Goal: Check status

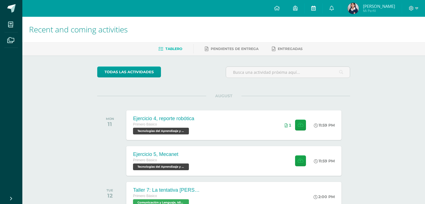
scroll to position [78, 0]
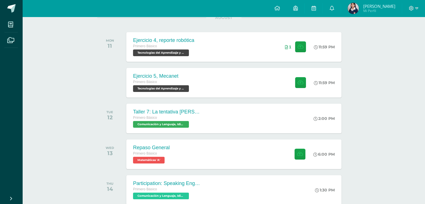
click at [372, 7] on span "María José Mi Perfil" at bounding box center [371, 8] width 50 height 11
click at [359, 6] on img at bounding box center [353, 8] width 11 height 11
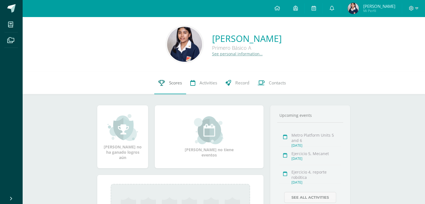
click at [175, 84] on span "Scores" at bounding box center [175, 83] width 13 height 6
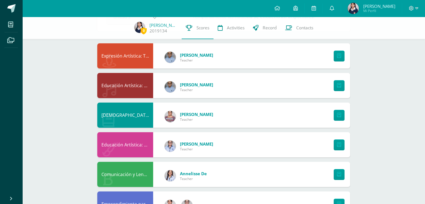
scroll to position [41, 0]
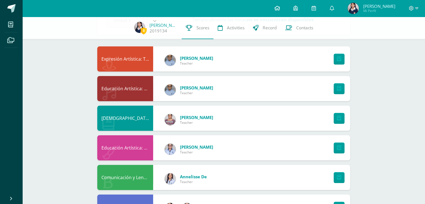
click at [280, 6] on icon at bounding box center [277, 8] width 6 height 5
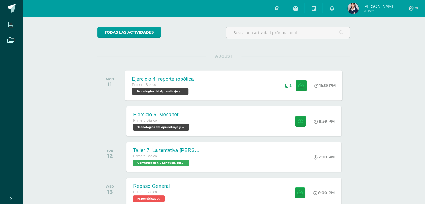
scroll to position [37, 0]
